Goal: Task Accomplishment & Management: Use online tool/utility

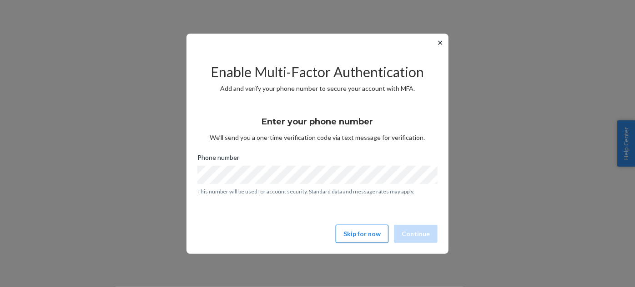
click at [372, 240] on button "Skip for now" at bounding box center [362, 234] width 53 height 18
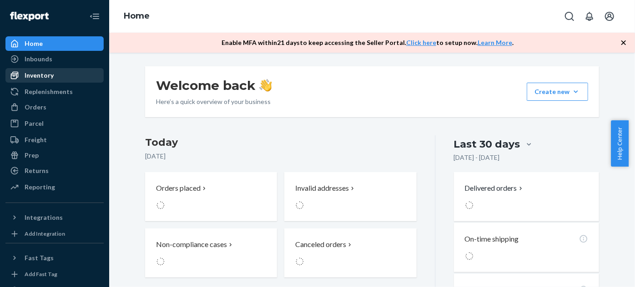
click at [62, 71] on div "Inventory" at bounding box center [54, 75] width 96 height 13
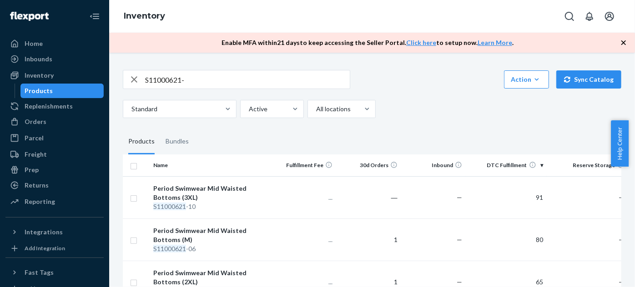
scroll to position [349, 0]
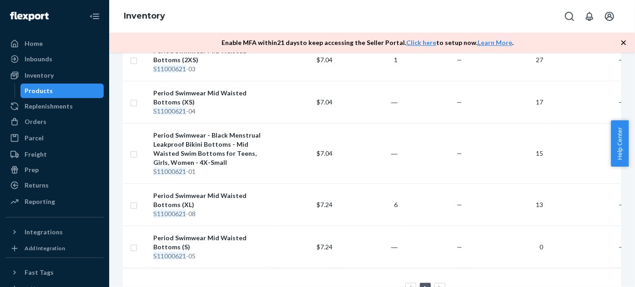
click at [625, 45] on icon "button" at bounding box center [623, 42] width 9 height 9
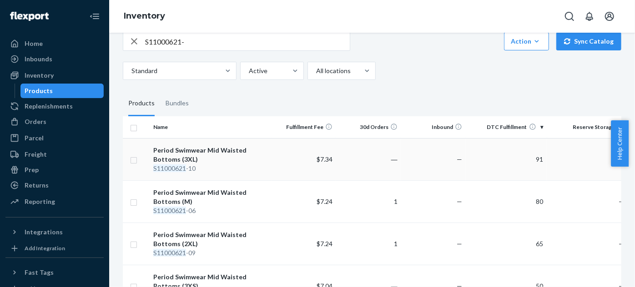
scroll to position [0, 0]
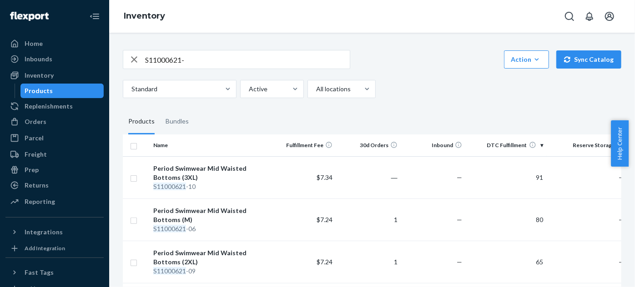
drag, startPoint x: 203, startPoint y: 48, endPoint x: 195, endPoint y: 55, distance: 11.3
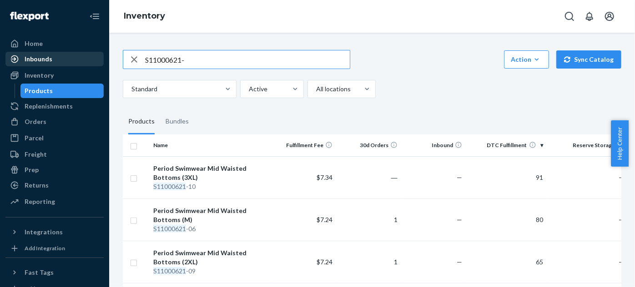
drag, startPoint x: 200, startPoint y: 58, endPoint x: 50, endPoint y: 62, distance: 149.7
click at [50, 62] on div "Home Inbounds Shipping Plans Problems Inventory Products Replenishments Orders …" at bounding box center [317, 143] width 635 height 287
paste input "700622-01"
drag, startPoint x: 207, startPoint y: 61, endPoint x: 75, endPoint y: 54, distance: 132.1
click at [63, 55] on div "Home Inbounds Shipping Plans Problems Inventory Products Replenishments Orders …" at bounding box center [317, 143] width 635 height 287
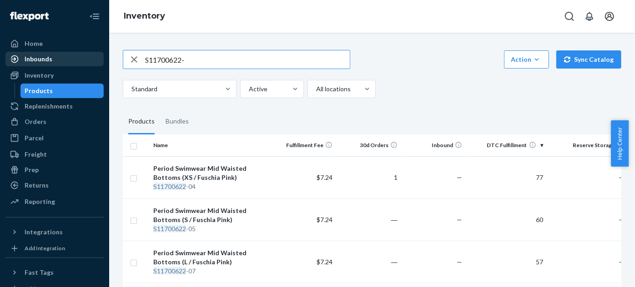
paste input "800622-01"
drag, startPoint x: 221, startPoint y: 58, endPoint x: 67, endPoint y: 54, distance: 154.2
click at [14, 69] on div "Home Inbounds Shipping Plans Problems Inventory Products Replenishments Orders …" at bounding box center [317, 143] width 635 height 287
paste input "21000621-01"
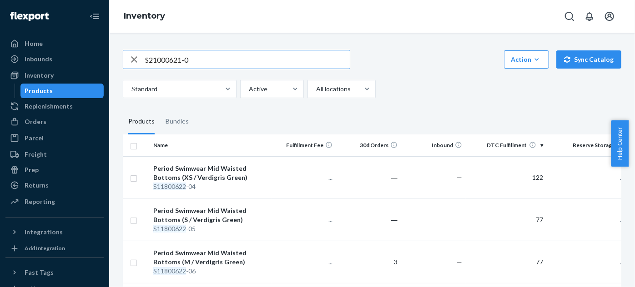
type input "S21000621-0"
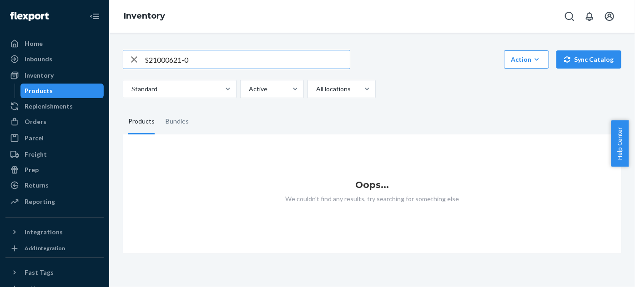
click at [222, 57] on input "S21000621-0" at bounding box center [247, 59] width 205 height 18
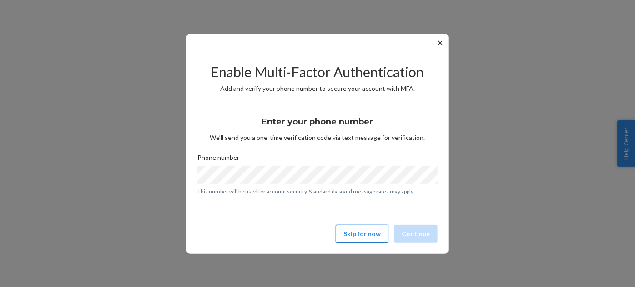
click at [372, 236] on button "Skip for now" at bounding box center [362, 234] width 53 height 18
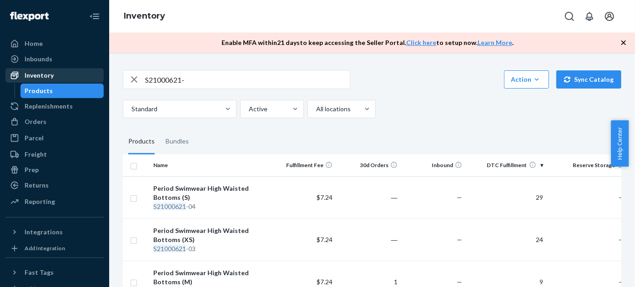
drag, startPoint x: 208, startPoint y: 82, endPoint x: 85, endPoint y: 70, distance: 124.3
click at [85, 70] on div "Home Inbounds Shipping Plans Problems Inventory Products Replenishments Orders …" at bounding box center [317, 143] width 635 height 287
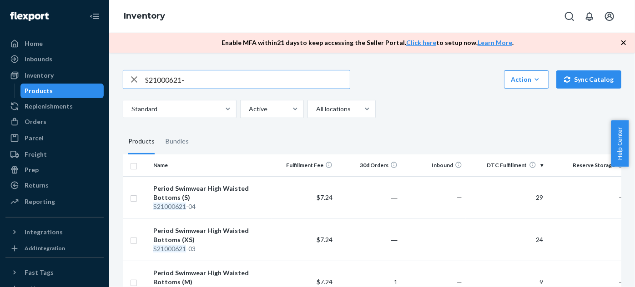
paste input "A1000322-03"
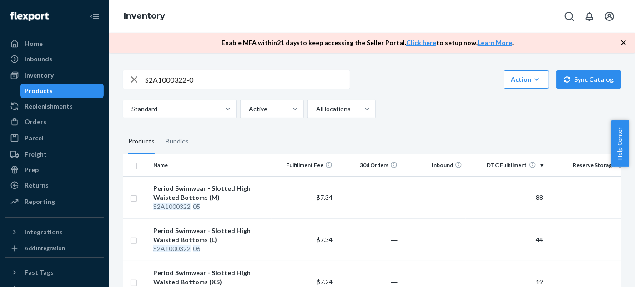
click at [623, 41] on icon "button" at bounding box center [623, 42] width 5 height 5
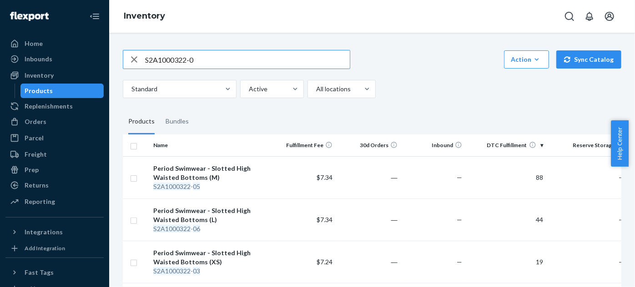
drag, startPoint x: 205, startPoint y: 60, endPoint x: 148, endPoint y: 45, distance: 58.6
click at [49, 58] on div "Home Inbounds Shipping Plans Problems Inventory Products Replenishments Orders …" at bounding box center [317, 143] width 635 height 287
paste input "1700622-01"
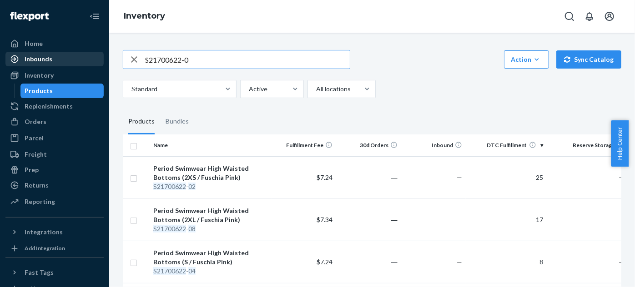
drag, startPoint x: 87, startPoint y: 55, endPoint x: 59, endPoint y: 52, distance: 28.3
click at [59, 52] on div "Home Inbounds Shipping Plans Problems Inventory Products Replenishments Orders …" at bounding box center [317, 143] width 635 height 287
paste input "A1701121-03"
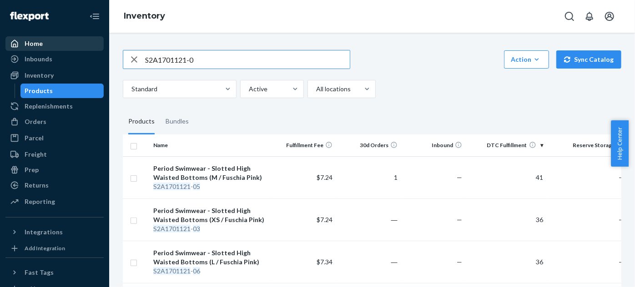
drag, startPoint x: 211, startPoint y: 60, endPoint x: 34, endPoint y: 50, distance: 177.6
click at [34, 50] on div "Home Inbounds Shipping Plans Problems Inventory Products Replenishments Orders …" at bounding box center [317, 143] width 635 height 287
paste input "1800622-01"
drag, startPoint x: 228, startPoint y: 58, endPoint x: 42, endPoint y: 42, distance: 186.3
click at [42, 42] on div "Home Inbounds Shipping Plans Problems Inventory Products Replenishments Orders …" at bounding box center [317, 143] width 635 height 287
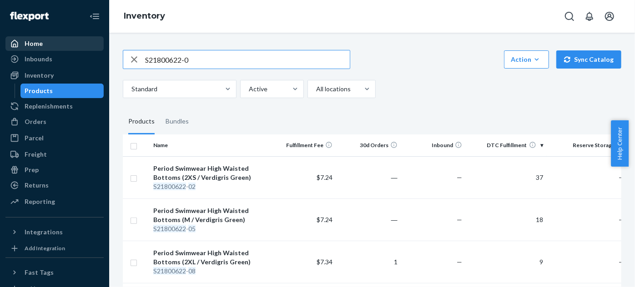
paste input "A1801121-03"
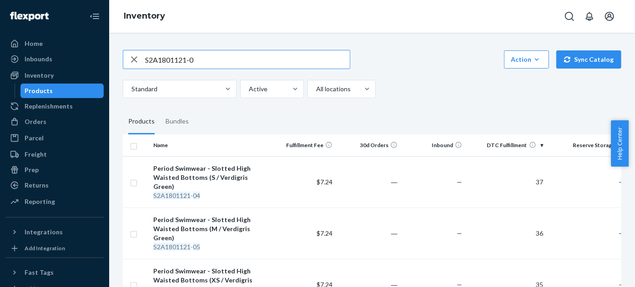
drag, startPoint x: 132, startPoint y: 54, endPoint x: 101, endPoint y: 51, distance: 31.5
click at [73, 53] on div "Home Inbounds Shipping Plans Problems Inventory Products Replenishments Orders …" at bounding box center [317, 143] width 635 height 287
paste input "31000122-01"
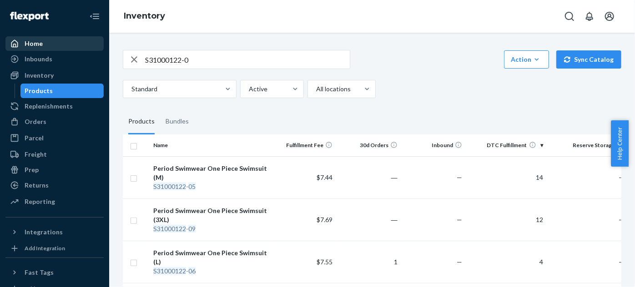
drag, startPoint x: 203, startPoint y: 55, endPoint x: 65, endPoint y: 50, distance: 137.4
click at [65, 50] on div "Home Inbounds Shipping Plans Problems Inventory Products Replenishments Orders …" at bounding box center [317, 143] width 635 height 287
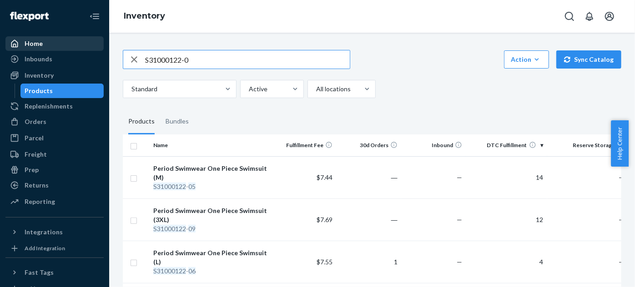
paste input "NB51001021"
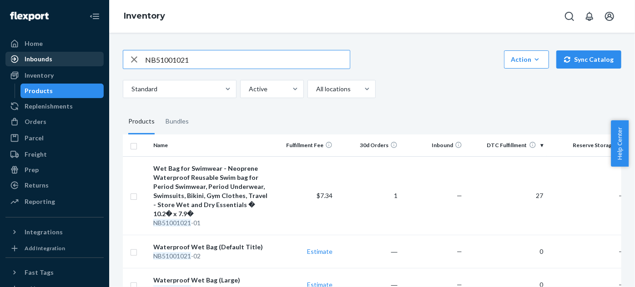
drag, startPoint x: 182, startPoint y: 55, endPoint x: 52, endPoint y: 58, distance: 130.1
click at [86, 55] on div "Home Inbounds Shipping Plans Problems Inventory Products Replenishments Orders …" at bounding box center [317, 143] width 635 height 287
paste input "4Z-UXHT-7S9W"
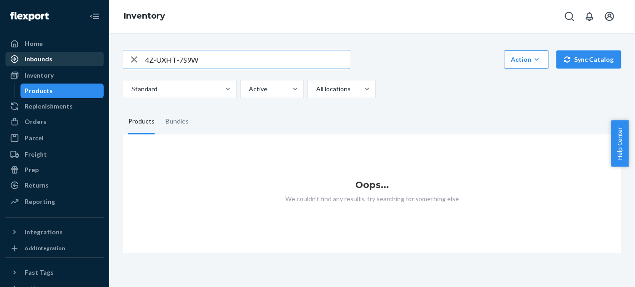
drag, startPoint x: 156, startPoint y: 56, endPoint x: 33, endPoint y: 60, distance: 122.8
click at [109, 52] on div "Home Inbounds Shipping Plans Problems Inventory Products Replenishments Orders …" at bounding box center [317, 143] width 635 height 287
paste input "MLB61001221"
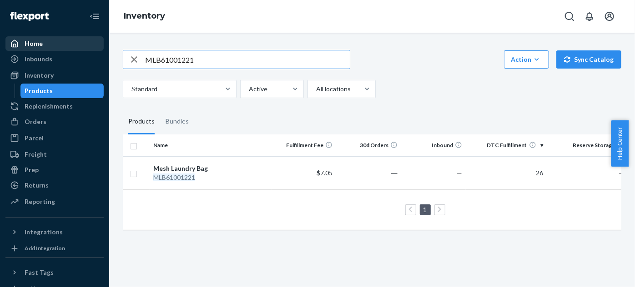
drag, startPoint x: 210, startPoint y: 62, endPoint x: 59, endPoint y: 49, distance: 151.1
click at [59, 49] on div "Home Inbounds Shipping Plans Problems Inventory Products Replenishments Orders …" at bounding box center [317, 143] width 635 height 287
paste input "SWU00166322-04"
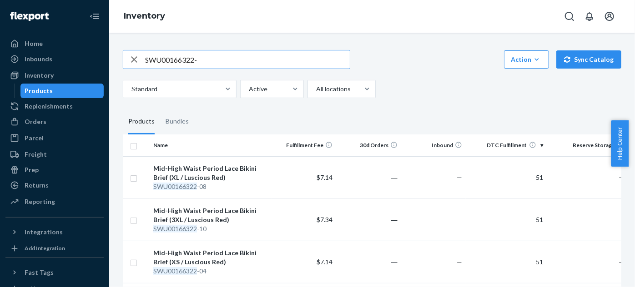
drag, startPoint x: 211, startPoint y: 60, endPoint x: 98, endPoint y: 54, distance: 113.4
click at [98, 54] on div "Home Inbounds Shipping Plans Problems Inventory Products Replenishments Orders …" at bounding box center [317, 143] width 635 height 287
paste input "16022-04"
drag, startPoint x: 199, startPoint y: 59, endPoint x: 30, endPoint y: 58, distance: 168.7
click at [30, 58] on div "Home Inbounds Shipping Plans Problems Inventory Products Replenishments Orders …" at bounding box center [317, 143] width 635 height 287
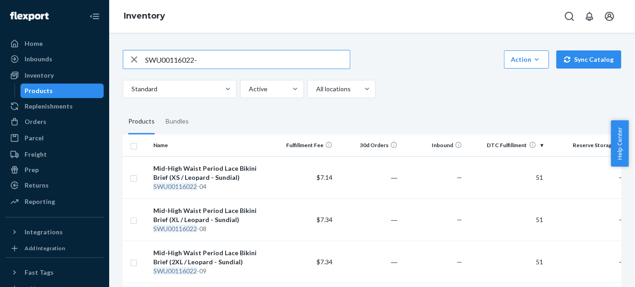
paste input "T00310022-01"
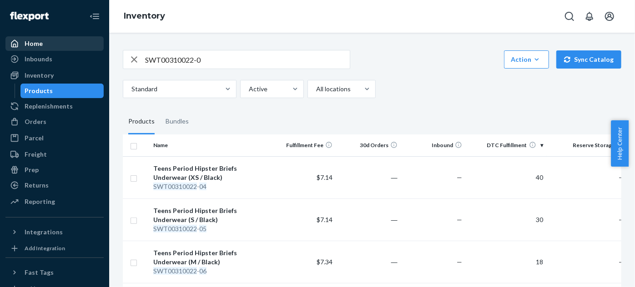
drag, startPoint x: 179, startPoint y: 50, endPoint x: 53, endPoint y: 49, distance: 126.0
click at [53, 49] on div "Home Inbounds Shipping Plans Problems Inventory Products Replenishments Orders …" at bounding box center [317, 143] width 635 height 287
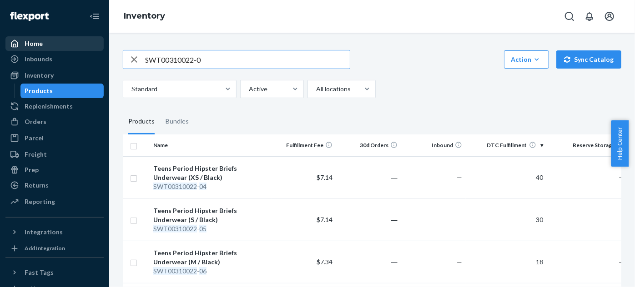
paste input "410022-01"
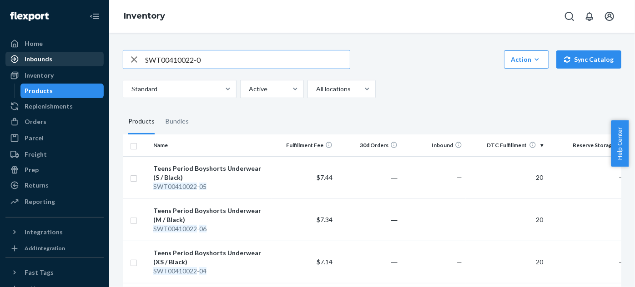
drag, startPoint x: 186, startPoint y: 58, endPoint x: 59, endPoint y: 52, distance: 127.5
click at [63, 53] on div "Home Inbounds Shipping Plans Problems Inventory Products Replenishments Orders …" at bounding box center [317, 143] width 635 height 287
paste input "U8210022-04"
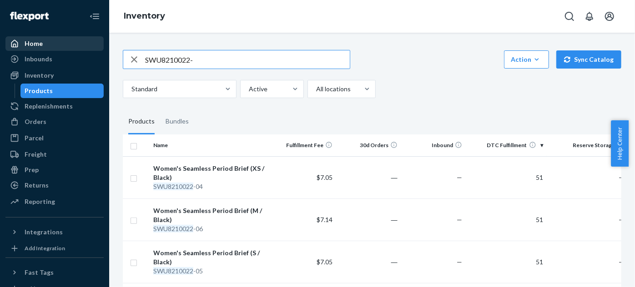
drag, startPoint x: 211, startPoint y: 56, endPoint x: 53, endPoint y: 42, distance: 158.4
click at [53, 42] on div "Home Inbounds Shipping Plans Problems Inventory Products Replenishments Orders …" at bounding box center [317, 143] width 635 height 287
paste input "T00210022-01"
drag, startPoint x: 223, startPoint y: 58, endPoint x: 65, endPoint y: 49, distance: 157.6
click at [65, 49] on div "Home Inbounds Shipping Plans Problems Inventory Products Replenishments Orders …" at bounding box center [317, 143] width 635 height 287
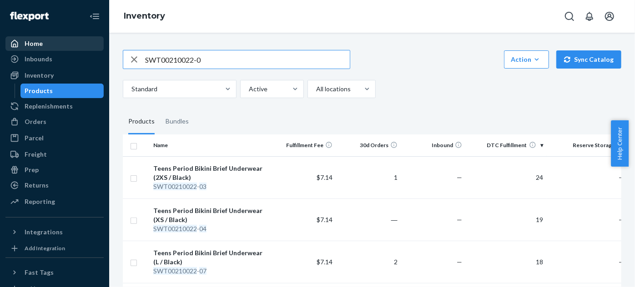
paste input "U00110022-04"
drag, startPoint x: 198, startPoint y: 62, endPoint x: 79, endPoint y: 50, distance: 119.8
click at [81, 50] on div "Home Inbounds Shipping Plans Problems Inventory Products Replenishments Orders …" at bounding box center [317, 143] width 635 height 287
paste input "SWU8206122-04"
drag, startPoint x: 238, startPoint y: 53, endPoint x: 94, endPoint y: 49, distance: 144.7
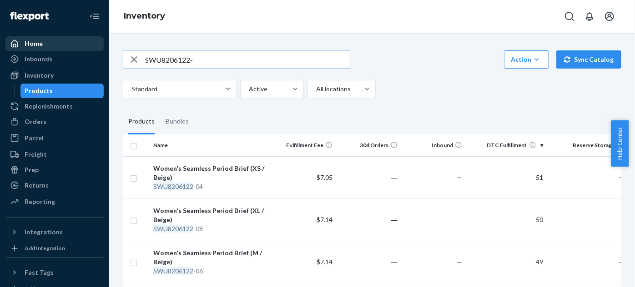
click at [90, 49] on div "Home Inbounds Shipping Plans Problems Inventory Products Replenishments Orders …" at bounding box center [317, 143] width 635 height 287
paste input "SWT00315022-01"
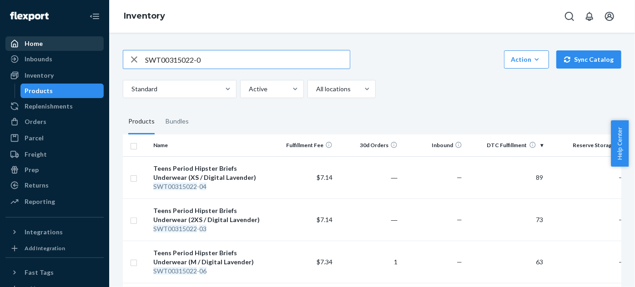
drag, startPoint x: 209, startPoint y: 59, endPoint x: 52, endPoint y: 49, distance: 157.2
click at [53, 50] on div "Home Inbounds Shipping Plans Problems Inventory Products Replenishments Orders …" at bounding box center [317, 143] width 635 height 287
paste input "SWT00415022-01"
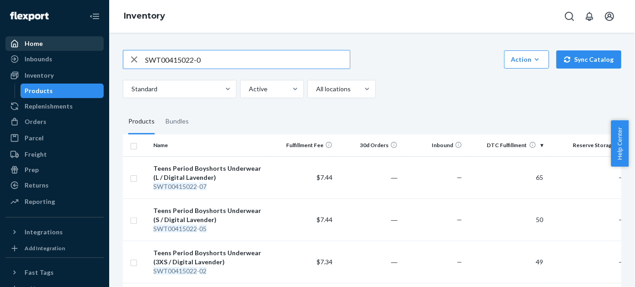
drag, startPoint x: 207, startPoint y: 58, endPoint x: 38, endPoint y: 45, distance: 169.7
click at [38, 45] on div "Home Inbounds Shipping Plans Problems Inventory Products Replenishments Orders …" at bounding box center [317, 143] width 635 height 287
paste input "SWT00215022-01"
drag, startPoint x: 226, startPoint y: 56, endPoint x: 51, endPoint y: 36, distance: 175.3
click at [52, 37] on div "Home Inbounds Shipping Plans Problems Inventory Products Replenishments Orders …" at bounding box center [317, 143] width 635 height 287
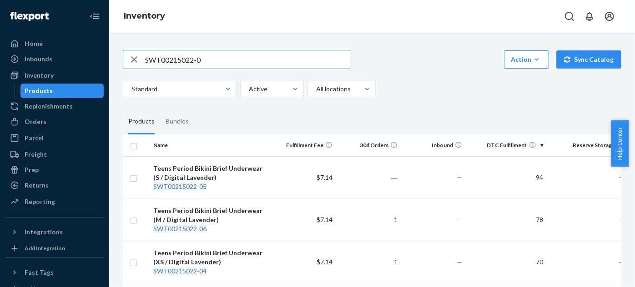
paste input "314022-01"
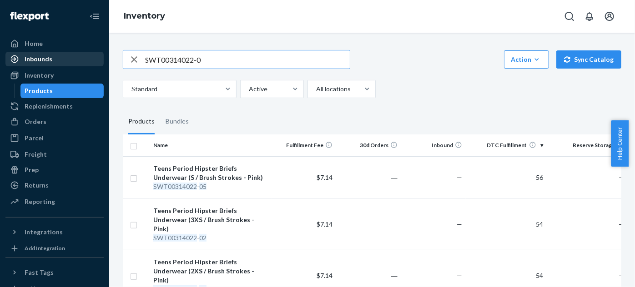
drag, startPoint x: 164, startPoint y: 57, endPoint x: 60, endPoint y: 58, distance: 103.2
click at [61, 58] on div "Home Inbounds Shipping Plans Problems Inventory Products Replenishments Orders …" at bounding box center [317, 143] width 635 height 287
paste input "414022-01"
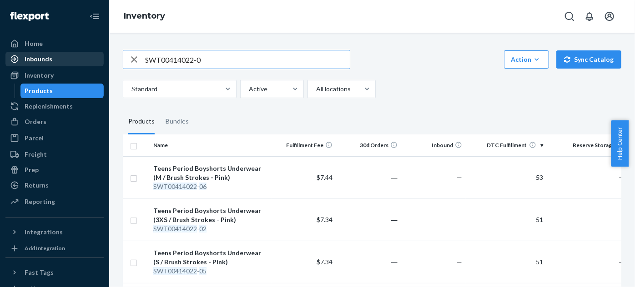
drag, startPoint x: 210, startPoint y: 63, endPoint x: 80, endPoint y: 61, distance: 129.2
click at [81, 61] on div "Home Inbounds Shipping Plans Problems Inventory Products Replenishments Orders …" at bounding box center [317, 143] width 635 height 287
paste input "214022-01"
drag, startPoint x: 226, startPoint y: 61, endPoint x: 39, endPoint y: 60, distance: 186.9
click at [40, 60] on div "Home Inbounds Shipping Plans Problems Inventory Products Replenishments Orders …" at bounding box center [317, 143] width 635 height 287
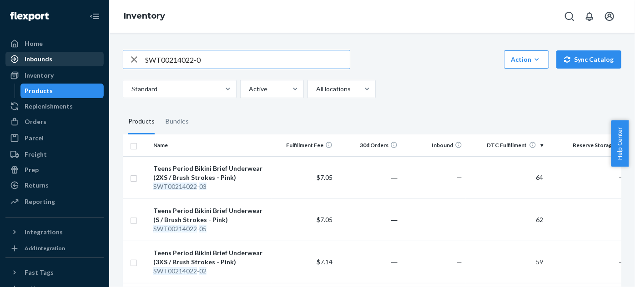
paste input "FPK11400524-01"
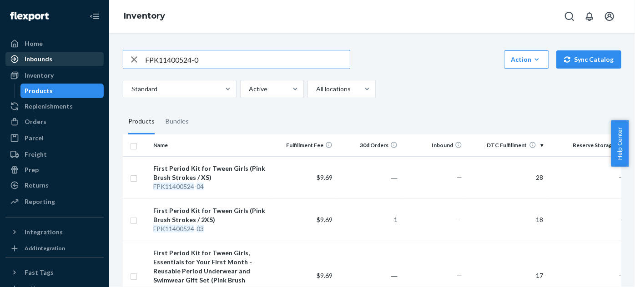
drag, startPoint x: 224, startPoint y: 60, endPoint x: 54, endPoint y: 54, distance: 170.2
click at [54, 54] on div "Home Inbounds Shipping Plans Problems Inventory Products Replenishments Orders …" at bounding box center [317, 143] width 635 height 287
paste input "500524-01"
type input "FPK11500524-0"
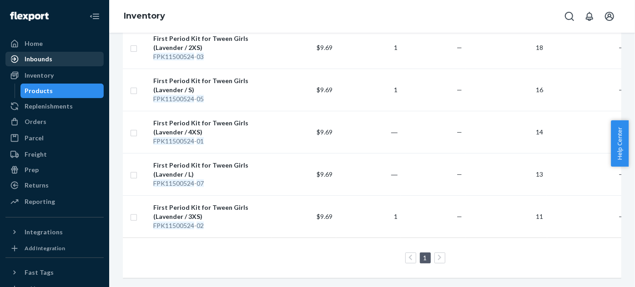
scroll to position [219, 0]
